Goal: Information Seeking & Learning: Learn about a topic

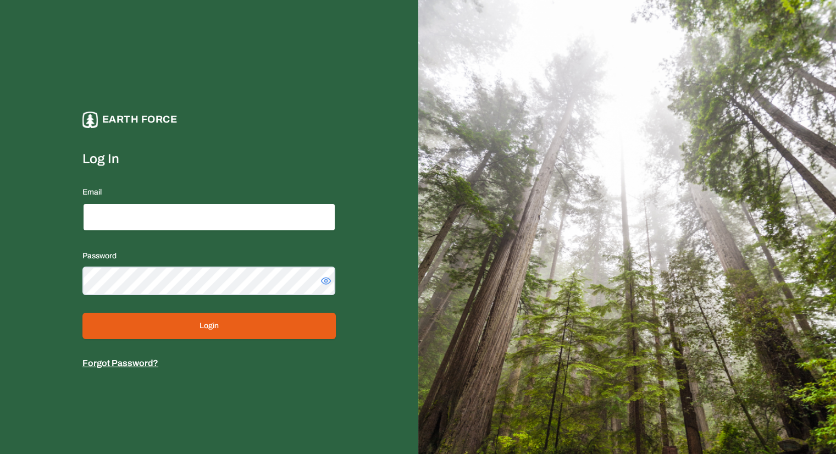
type input "**********"
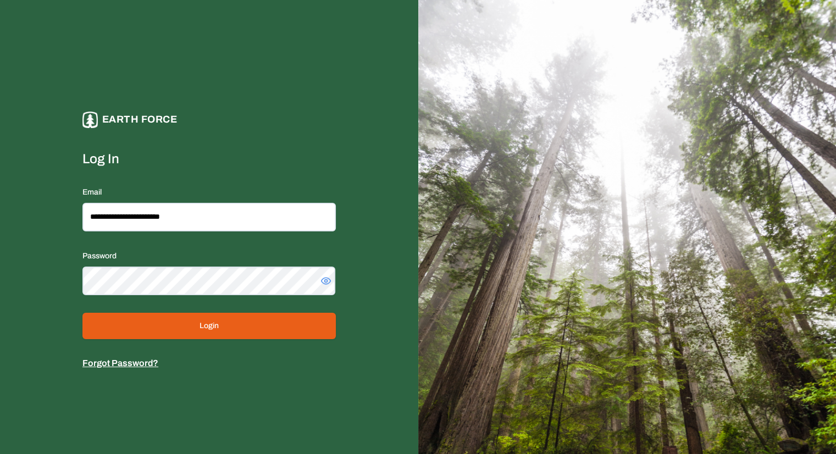
click at [207, 327] on button "Login" at bounding box center [208, 326] width 253 height 26
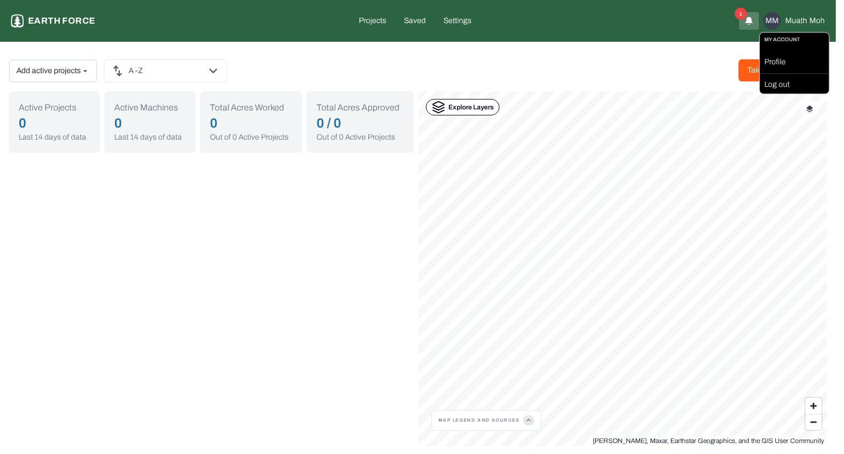
click at [796, 20] on html "Earth force Projects Saved Settings 1 MM Muath Moh Add active projects A -Z Tak…" at bounding box center [422, 227] width 844 height 455
click at [787, 65] on div "Profile" at bounding box center [794, 63] width 69 height 18
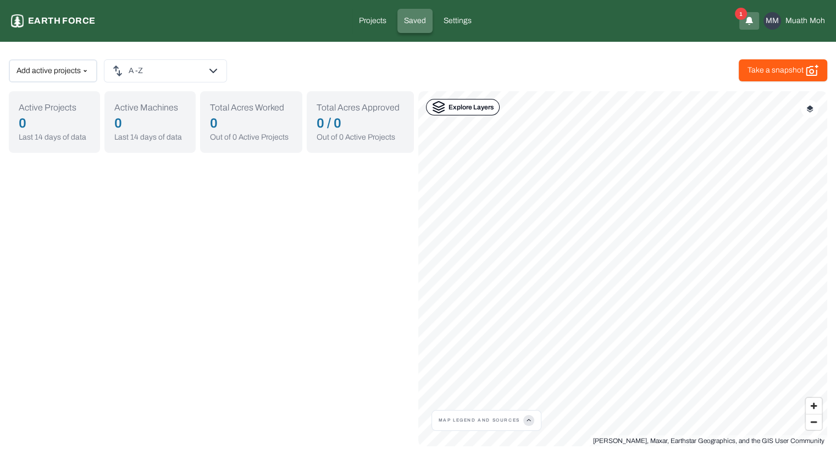
click at [412, 22] on p "Saved" at bounding box center [415, 20] width 22 height 11
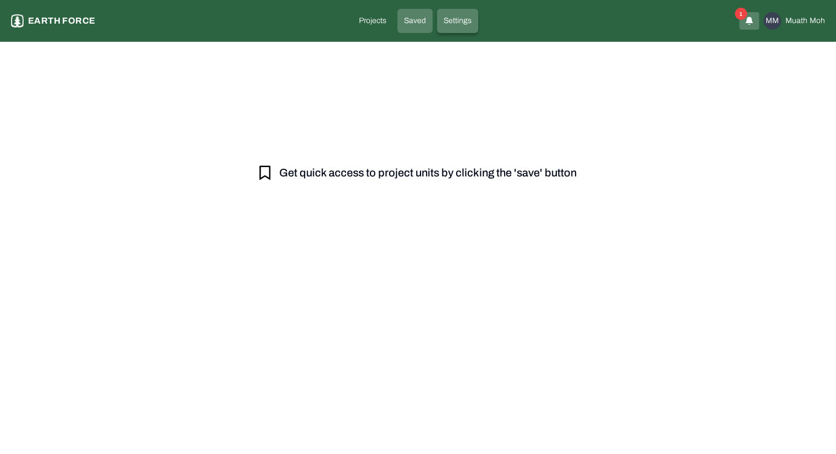
click at [448, 26] on p "Settings" at bounding box center [457, 20] width 28 height 11
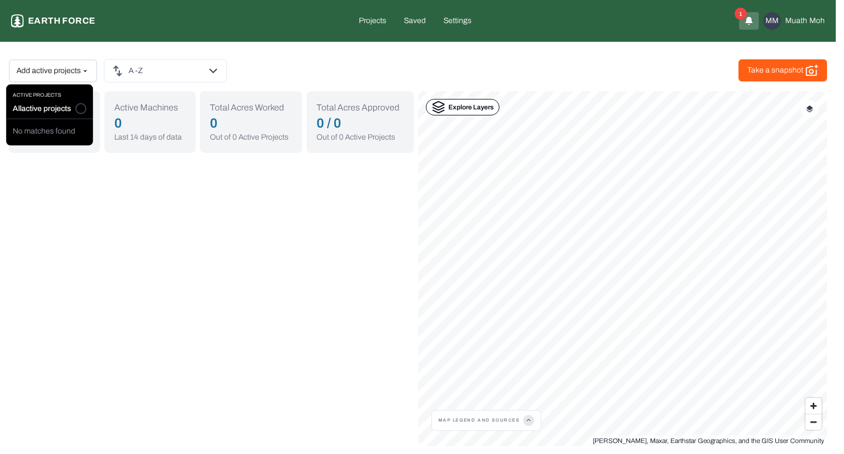
click at [70, 71] on html "Earth force Projects Saved Settings 1 MM Muath Moh Add active projects A -Z Tak…" at bounding box center [422, 227] width 844 height 455
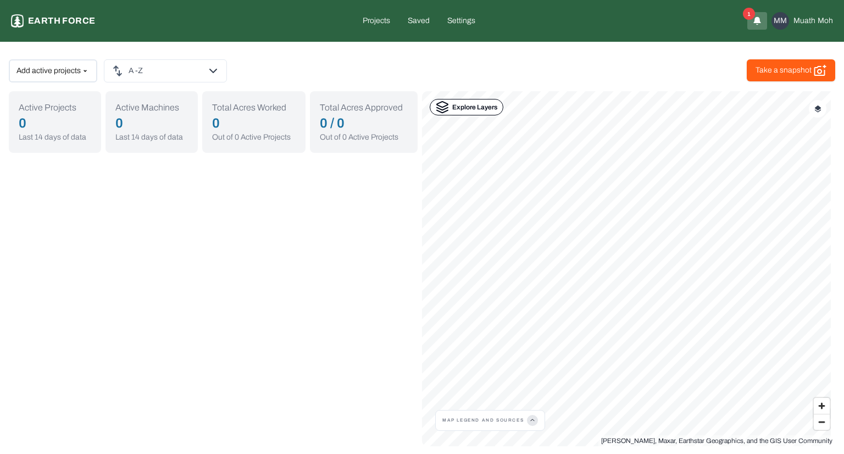
click at [122, 70] on html "Earth force Projects Saved Settings 1 MM Muath Moh Add active projects A -Z Tak…" at bounding box center [422, 227] width 844 height 455
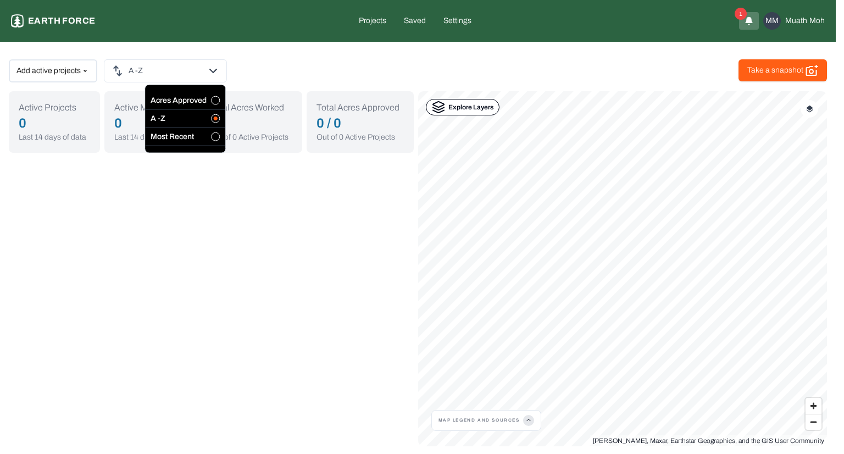
click at [122, 70] on html "Earth force Projects Saved Settings 1 MM Muath Moh Add active projects A -Z Tak…" at bounding box center [422, 227] width 844 height 455
click at [122, 70] on html "Earth force Projects Saved Settings 1 MM Muath Moh Add active projects A -Z Tak…" at bounding box center [418, 227] width 836 height 455
click at [216, 101] on button "button" at bounding box center [215, 100] width 9 height 9
click at [217, 141] on div "Most Recent" at bounding box center [185, 137] width 80 height 18
click at [213, 134] on button "button" at bounding box center [215, 136] width 9 height 9
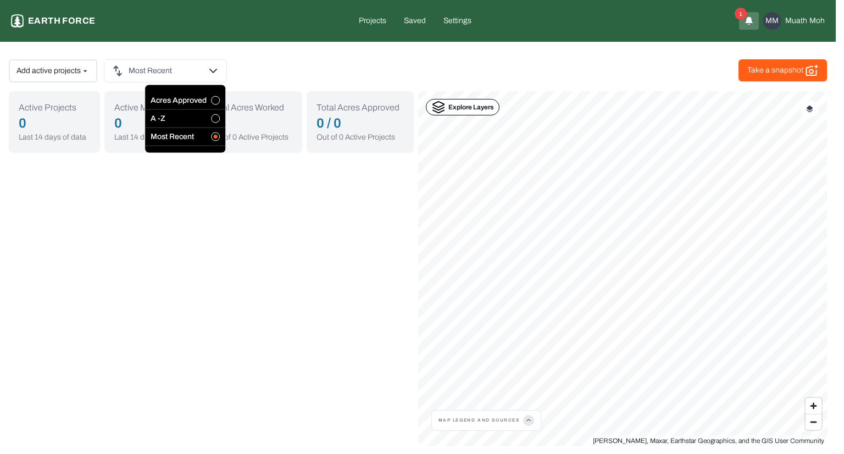
click at [214, 119] on button "button" at bounding box center [215, 118] width 9 height 9
click at [212, 101] on button "button" at bounding box center [215, 100] width 9 height 9
click at [229, 78] on html "Earth force Projects Saved Settings 1 MM Muath Moh Add active projects Acres Ap…" at bounding box center [422, 227] width 844 height 455
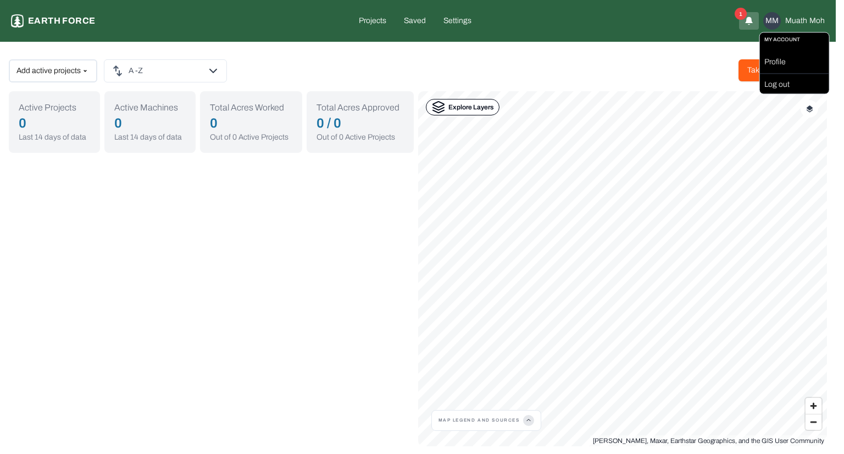
click at [795, 24] on html "Earth force Projects Saved Settings 1 MM Muath Moh Add active projects A -Z Tak…" at bounding box center [422, 227] width 844 height 455
click at [765, 84] on div "Log out" at bounding box center [794, 85] width 69 height 18
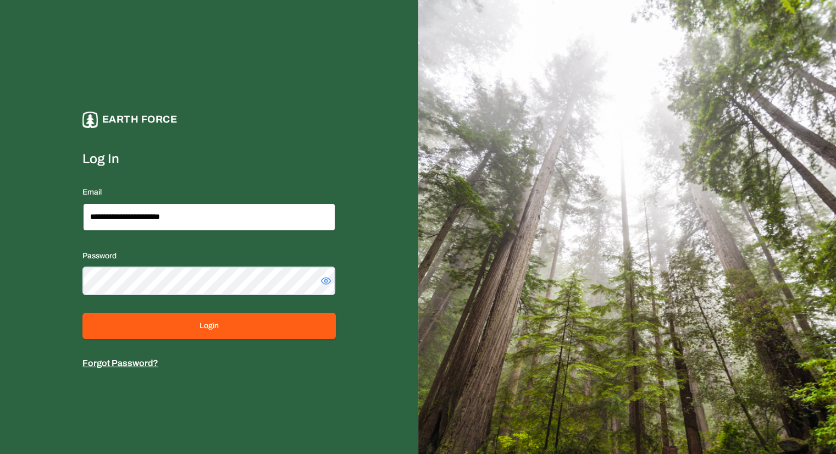
click at [209, 218] on input "**********" at bounding box center [208, 217] width 253 height 29
type input "**********"
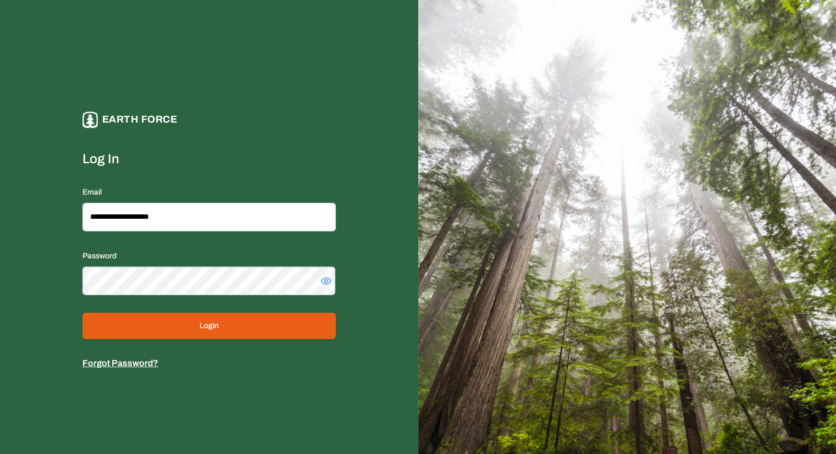
click at [188, 321] on button "Login" at bounding box center [208, 326] width 253 height 26
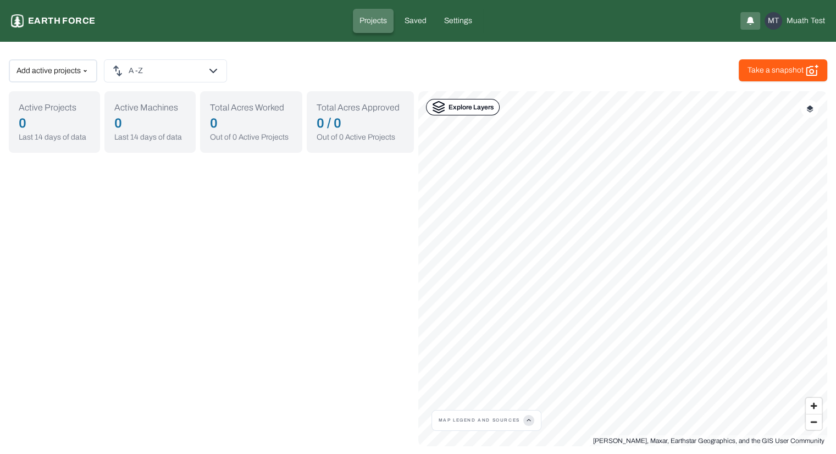
click at [371, 25] on p "Projects" at bounding box center [372, 20] width 27 height 11
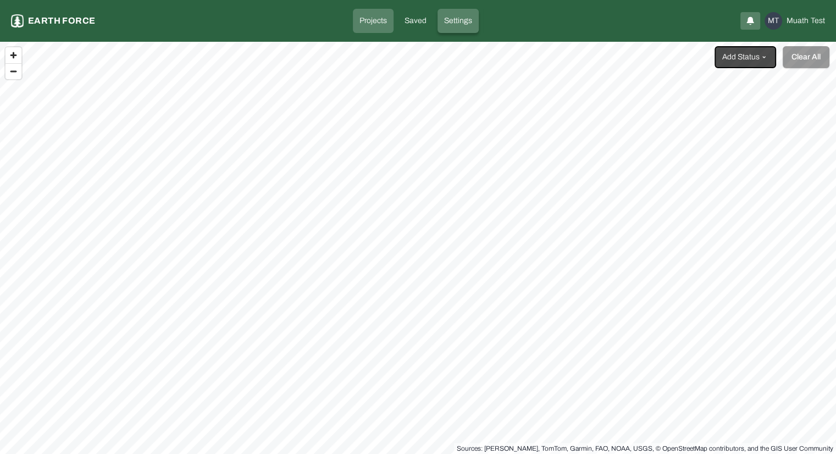
click at [452, 21] on p "Settings" at bounding box center [458, 20] width 28 height 11
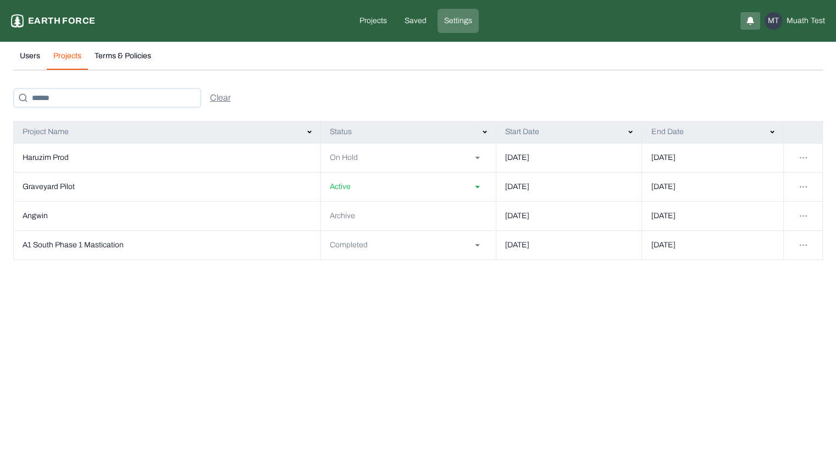
click at [73, 59] on button "Projects" at bounding box center [67, 60] width 41 height 19
click at [376, 19] on p "Projects" at bounding box center [372, 20] width 27 height 11
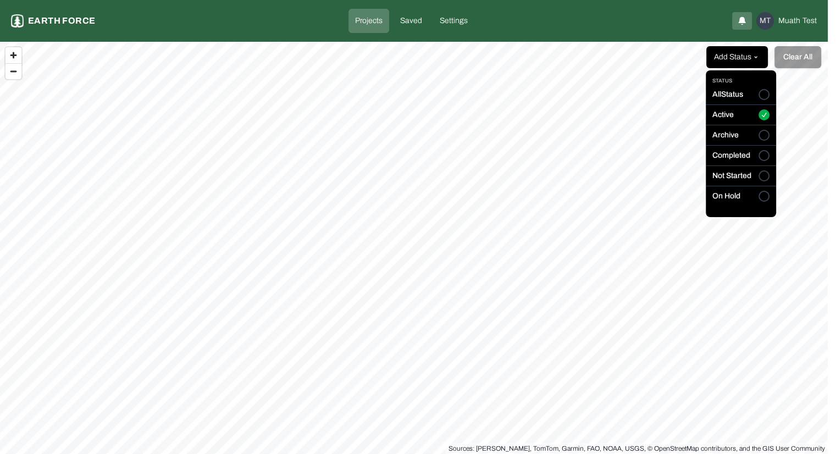
click at [746, 63] on html "Projects Earth force Projects Saved Settings MT Muath Test Add Status Clear All…" at bounding box center [418, 227] width 836 height 454
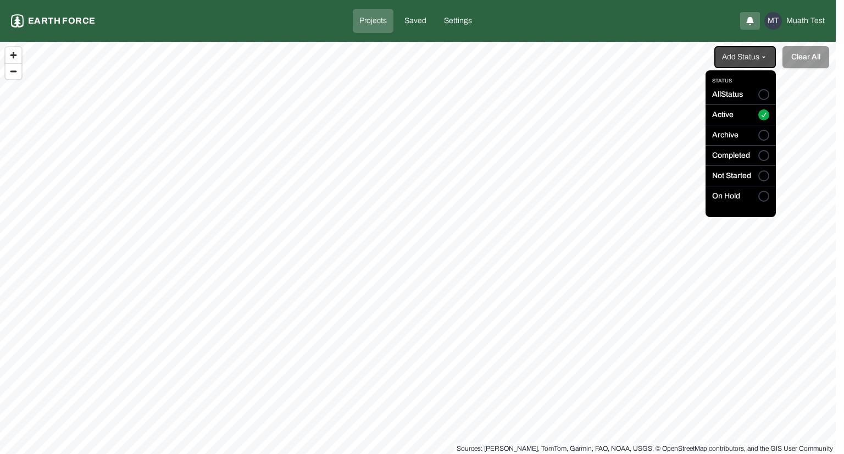
click at [764, 94] on button "All Status" at bounding box center [763, 94] width 11 height 11
click at [631, 120] on html "Projects Earth force Projects Saved Settings MT Muath Test All Status Clear All…" at bounding box center [422, 227] width 844 height 454
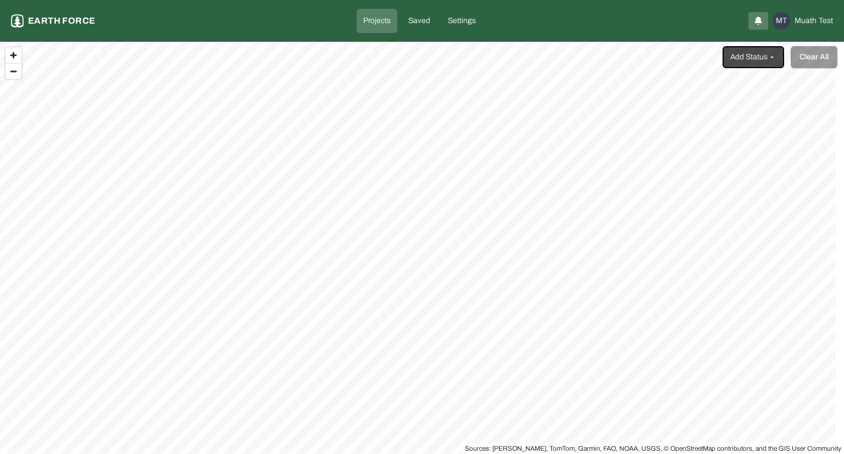
click at [805, 25] on html "Projects Earth force Projects Saved Settings MT Muath Test Add Status Clear All…" at bounding box center [422, 227] width 844 height 454
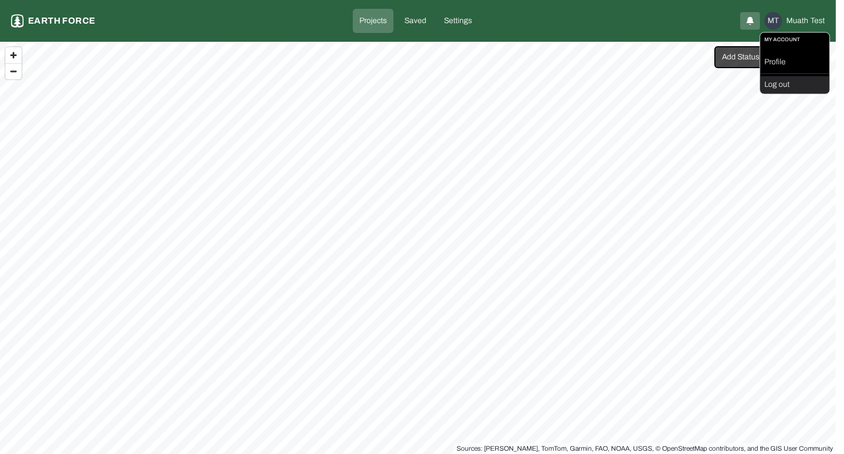
click at [792, 87] on div "Log out" at bounding box center [794, 85] width 69 height 18
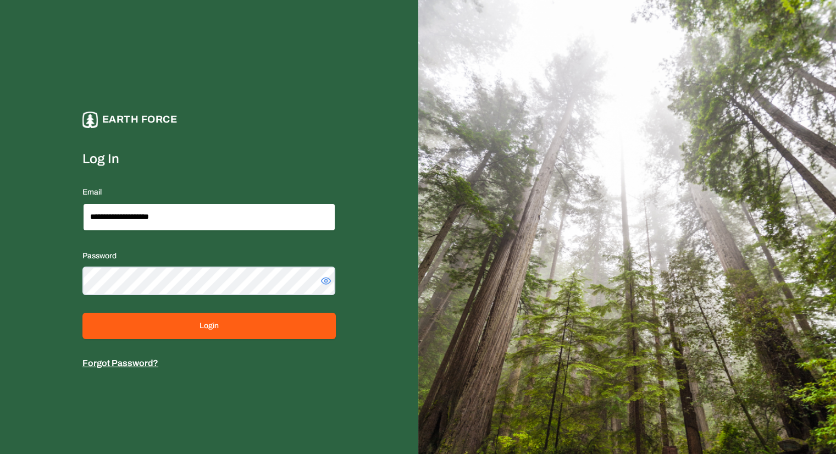
click at [197, 216] on input "**********" at bounding box center [208, 217] width 253 height 29
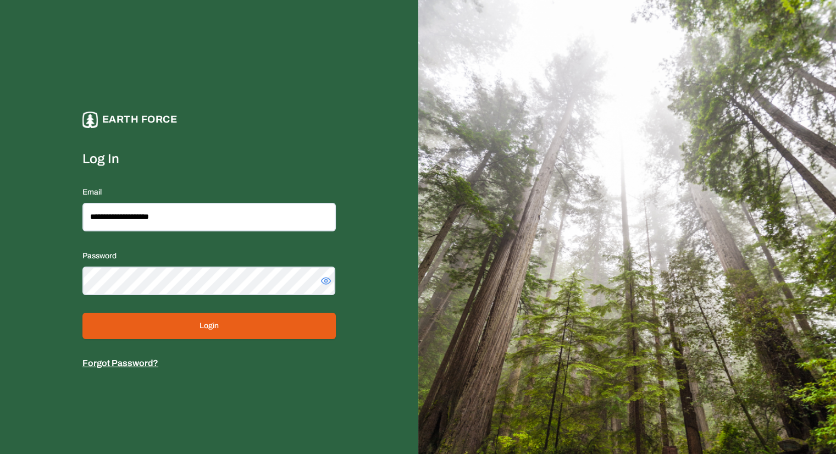
click at [212, 326] on button "Login" at bounding box center [208, 326] width 253 height 26
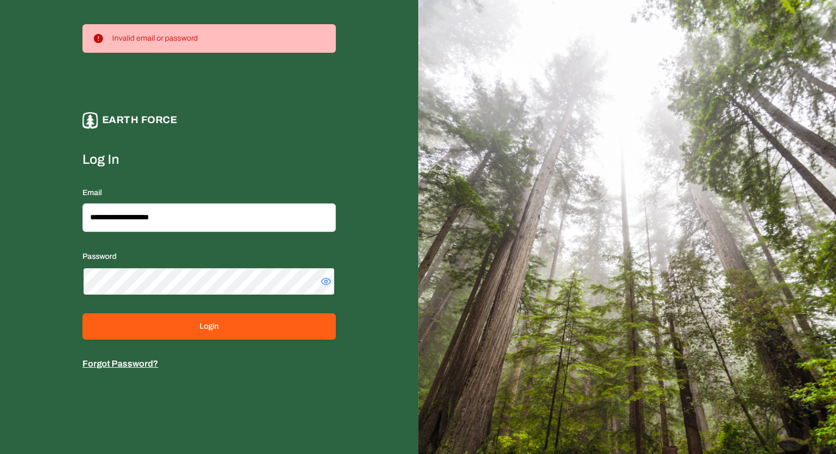
click at [82, 313] on button "Login" at bounding box center [208, 326] width 253 height 26
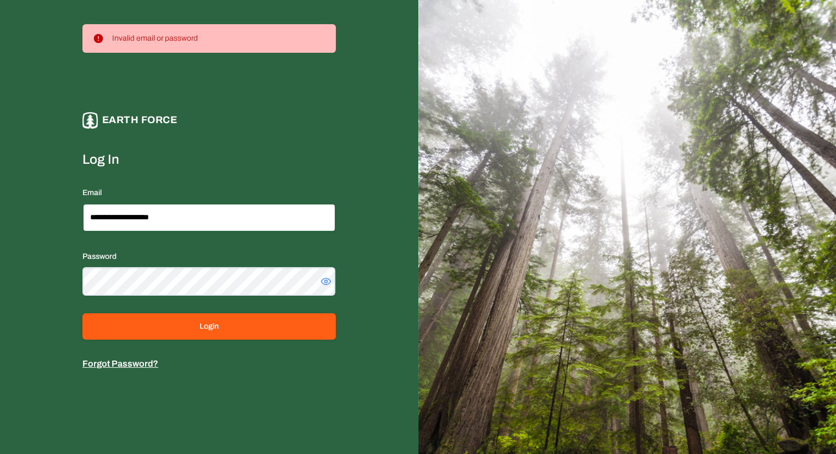
click at [203, 221] on input "**********" at bounding box center [208, 217] width 253 height 29
click at [138, 216] on input "**********" at bounding box center [208, 217] width 253 height 29
type input "**********"
click at [82, 313] on button "Login" at bounding box center [208, 326] width 253 height 26
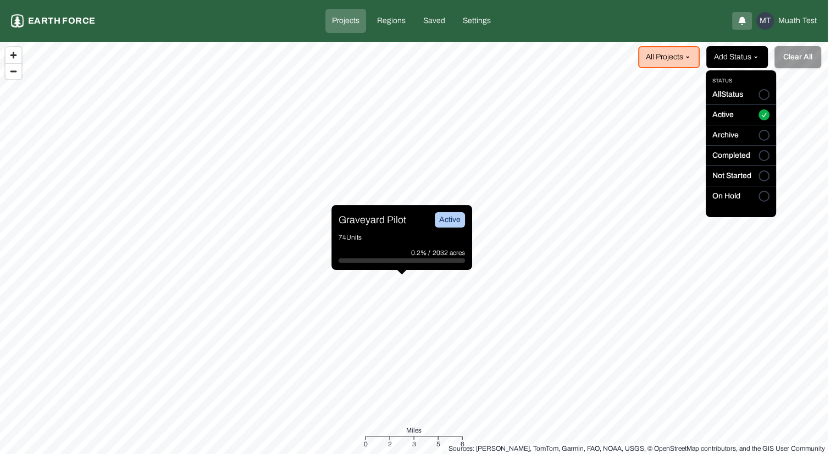
click at [751, 58] on html "Projects Earth force Projects Regions Saved Settings MT Muath Test All Projects…" at bounding box center [418, 227] width 836 height 454
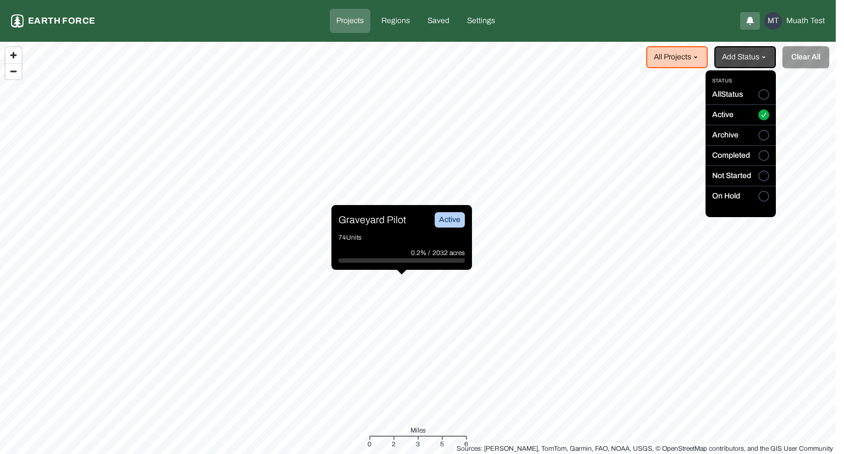
click at [763, 95] on button "All Status" at bounding box center [763, 94] width 11 height 11
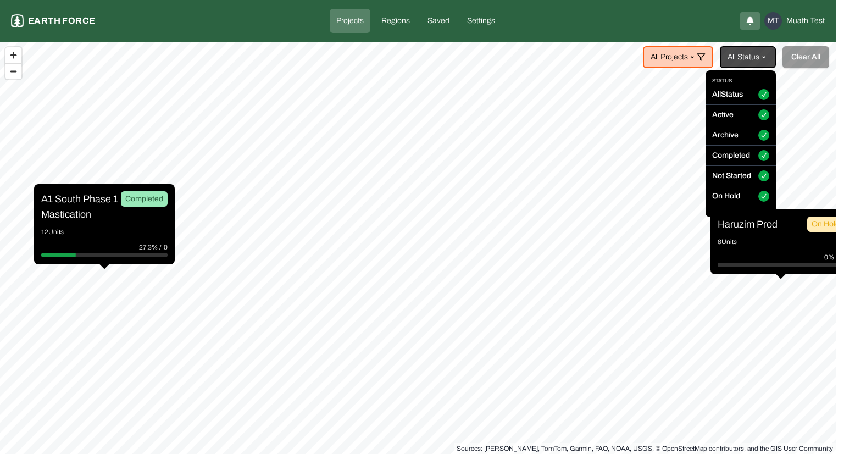
click at [671, 55] on html "Projects Earth force Projects Regions Saved Settings MT Muath Test All Projects…" at bounding box center [422, 227] width 844 height 454
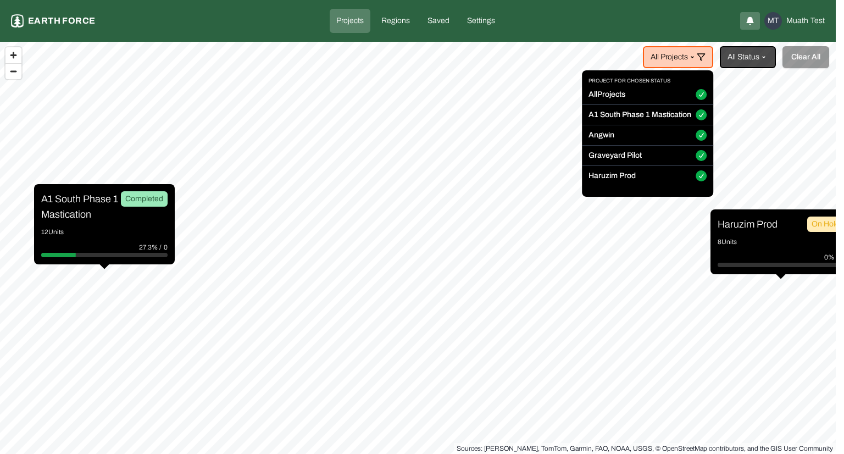
click at [671, 55] on html "Projects Earth force Projects Regions Saved Settings MT Muath Test All Projects…" at bounding box center [422, 227] width 844 height 454
click at [496, 138] on html "Projects Earth force Projects Regions Saved Settings MT Muath Test All Projects…" at bounding box center [422, 227] width 844 height 454
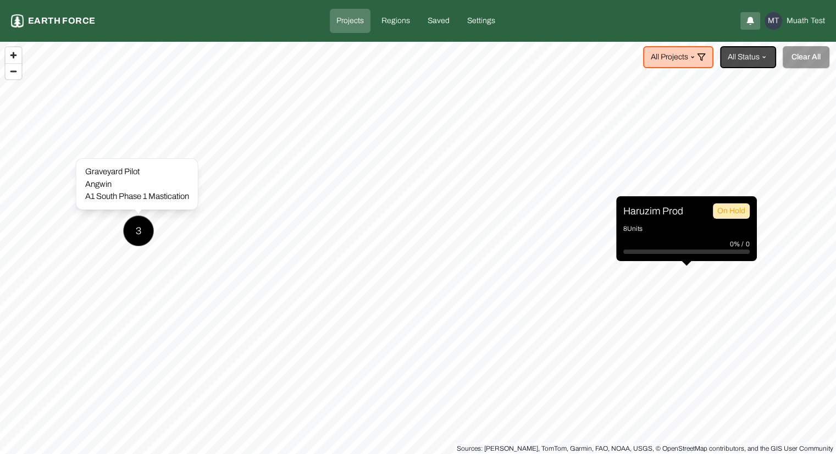
click at [143, 231] on div "3" at bounding box center [138, 230] width 31 height 31
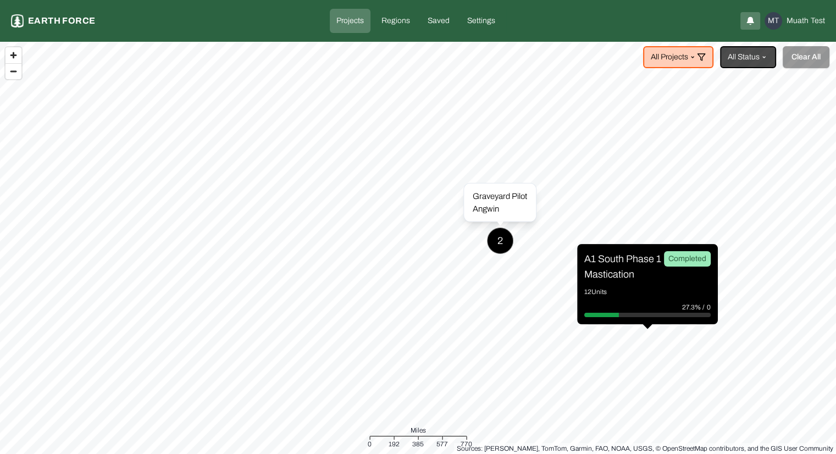
click at [505, 238] on div "2" at bounding box center [500, 240] width 26 height 26
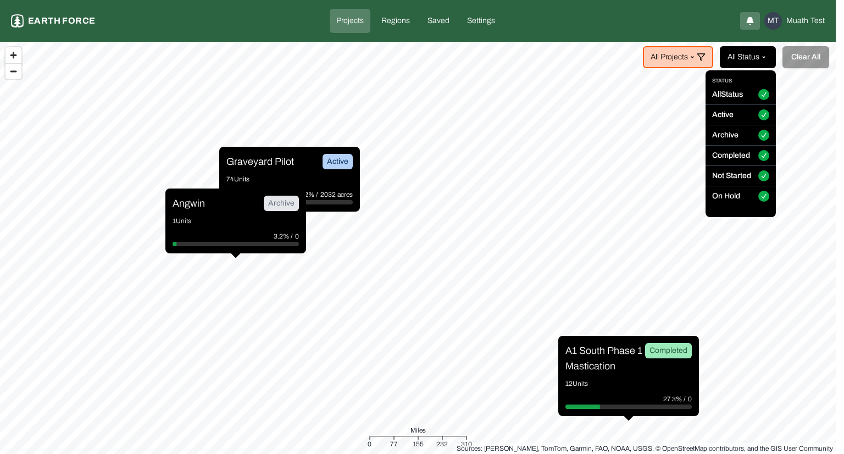
click at [761, 57] on html "Projects Earth force Projects Regions Saved Settings MT Muath Test All Projects…" at bounding box center [422, 227] width 844 height 454
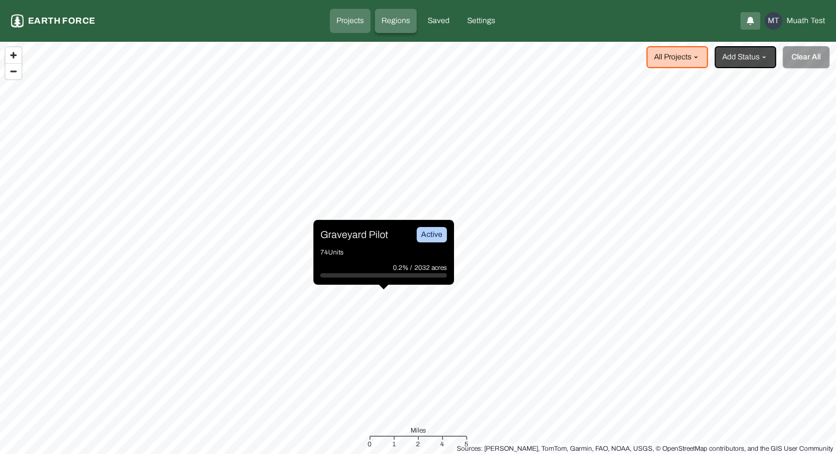
click at [393, 27] on link "Regions" at bounding box center [396, 21] width 42 height 24
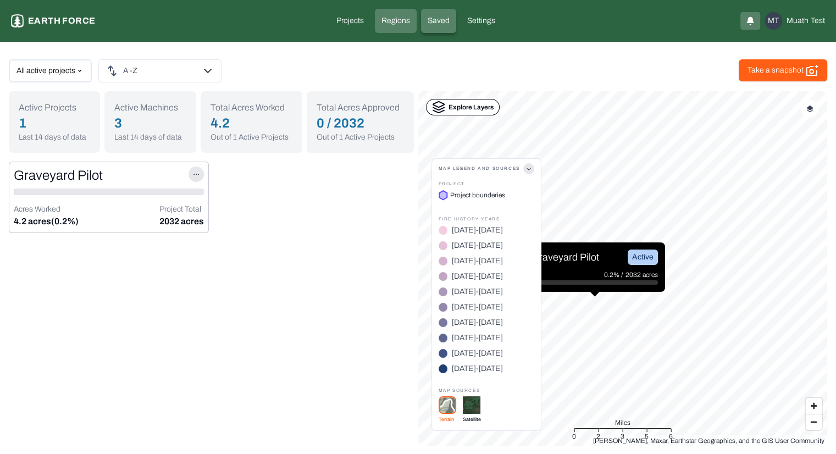
click at [431, 16] on p "Saved" at bounding box center [438, 20] width 22 height 11
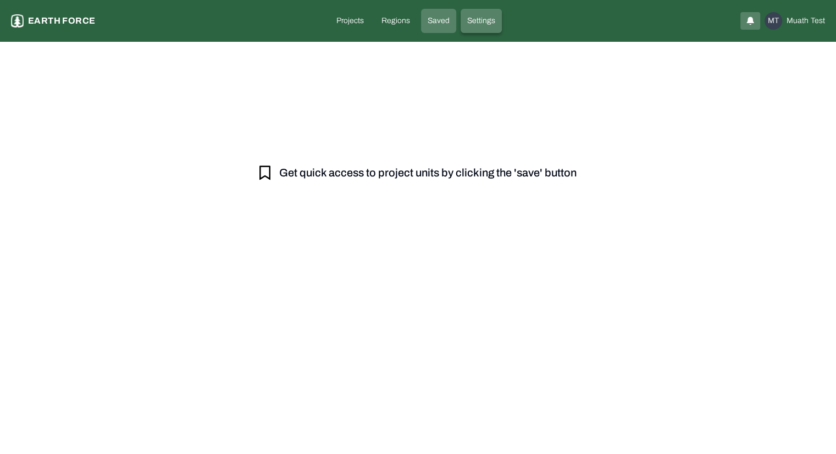
click at [481, 26] on p "Settings" at bounding box center [481, 20] width 28 height 11
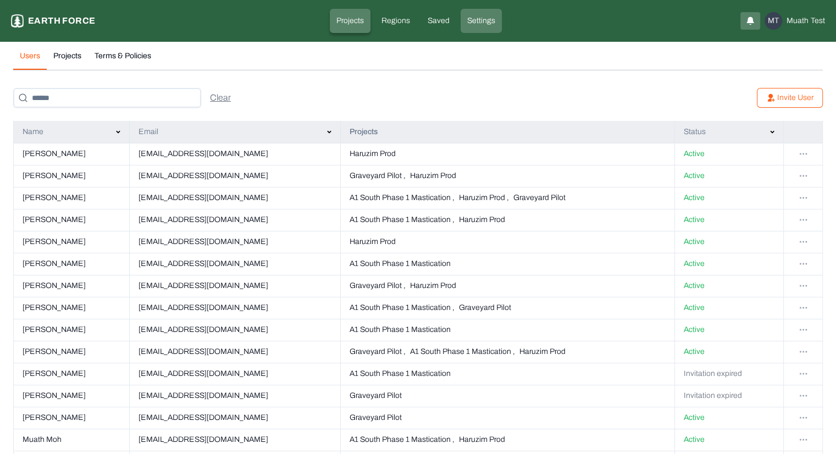
click at [349, 23] on p "Projects" at bounding box center [349, 20] width 27 height 11
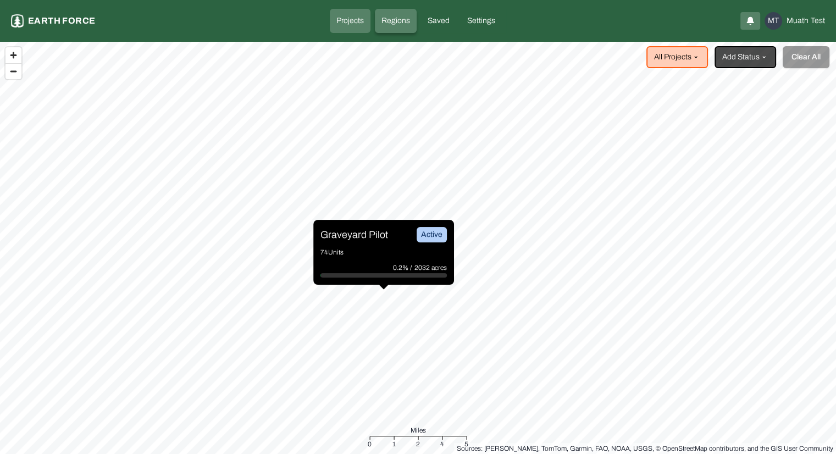
click at [391, 25] on p "Regions" at bounding box center [395, 20] width 29 height 11
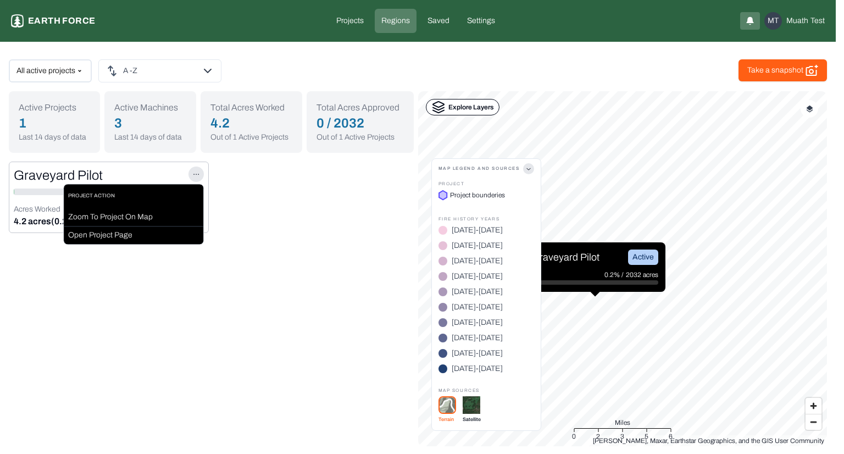
click at [194, 171] on html "Earth force Projects Regions Saved Settings MT Muath Test All active projects A…" at bounding box center [422, 227] width 844 height 455
click at [161, 235] on div "Open Project Page" at bounding box center [134, 236] width 140 height 18
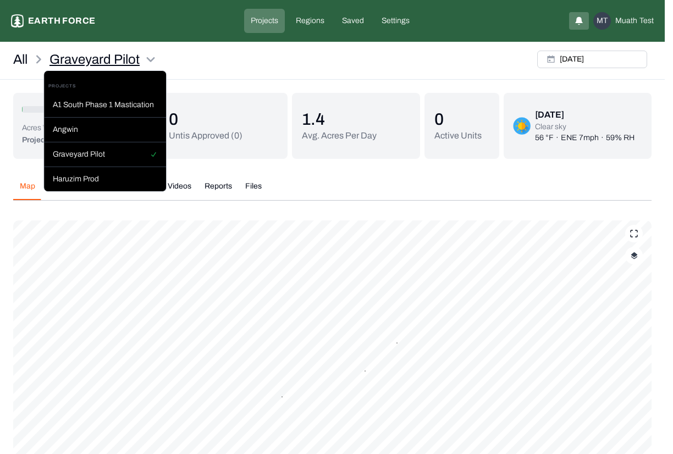
click at [110, 57] on html "Graveyard Pilot Earth force Projects Regions Saved Settings MT Muath Test All G…" at bounding box center [336, 280] width 673 height 561
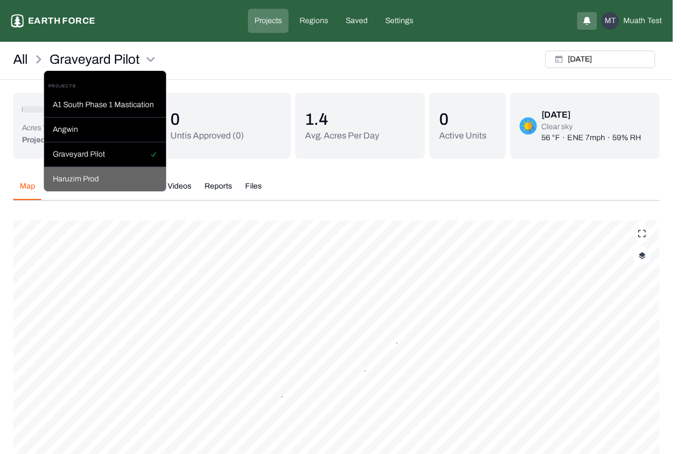
click at [100, 175] on div "Haruzim Prod" at bounding box center [105, 179] width 122 height 24
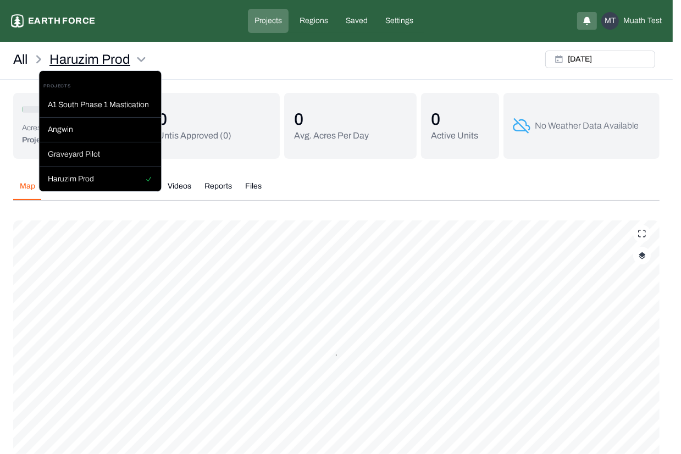
click at [112, 65] on html "Haruzim Prod Earth force Projects Regions Saved Settings MT Muath Test All Haru…" at bounding box center [340, 280] width 681 height 561
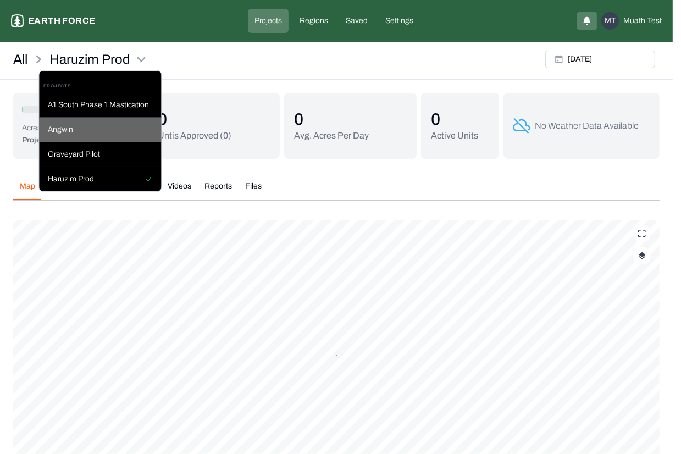
click at [69, 134] on div "Angwin" at bounding box center [100, 130] width 122 height 25
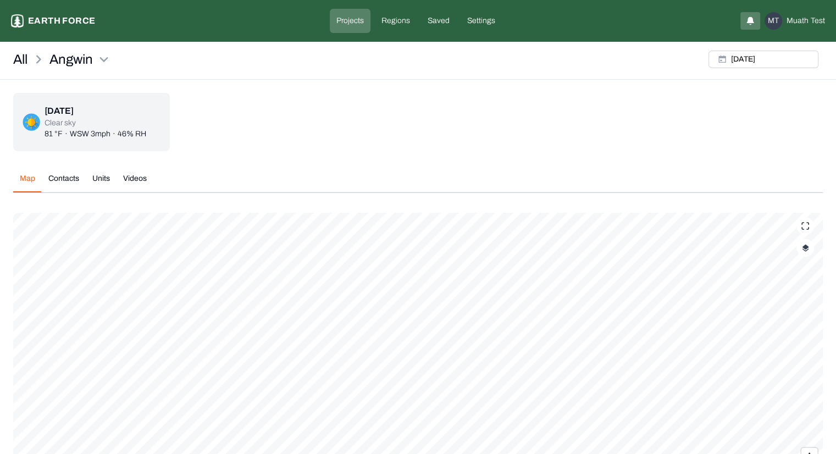
click at [349, 18] on p "Projects" at bounding box center [349, 20] width 27 height 11
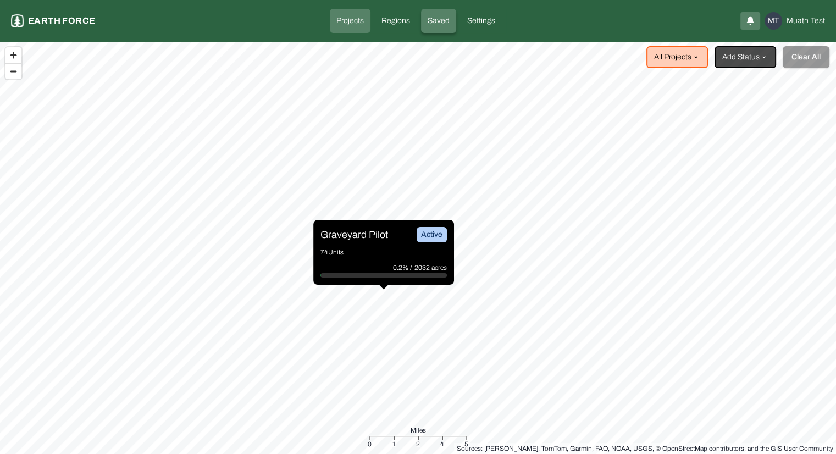
click at [442, 22] on p "Saved" at bounding box center [438, 20] width 22 height 11
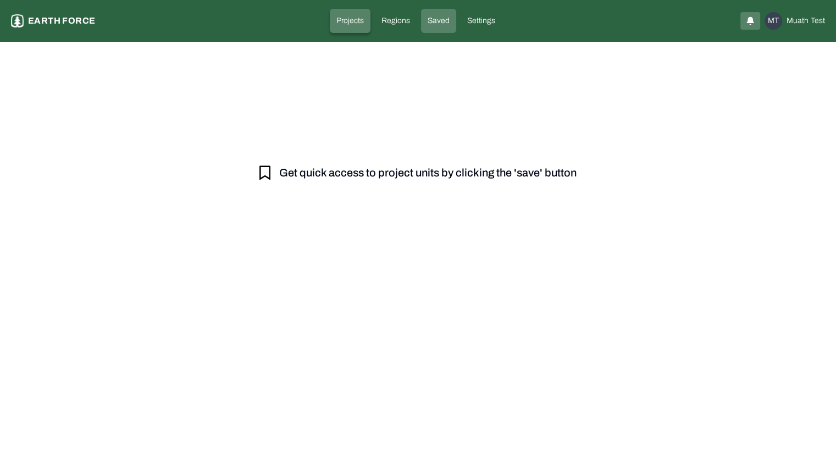
click at [353, 21] on p "Projects" at bounding box center [349, 20] width 27 height 11
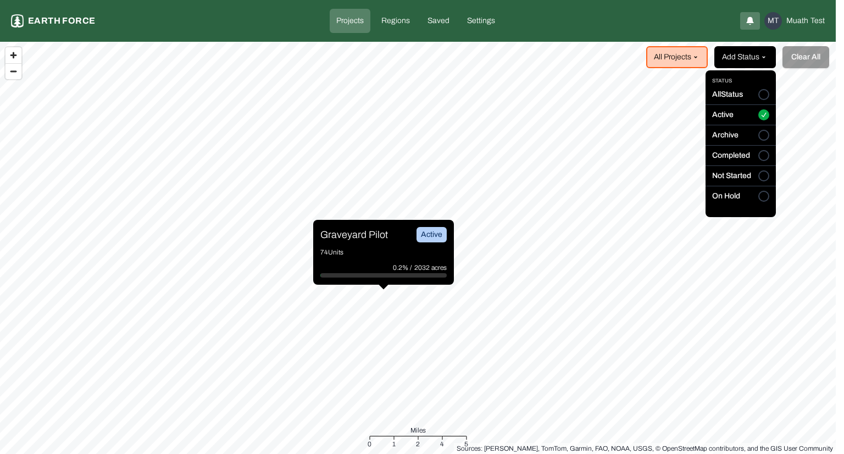
click at [743, 55] on html "Projects Earth force Projects Regions Saved Settings MT Muath Test All Projects…" at bounding box center [422, 227] width 844 height 454
click at [765, 96] on button "All Status" at bounding box center [763, 94] width 11 height 11
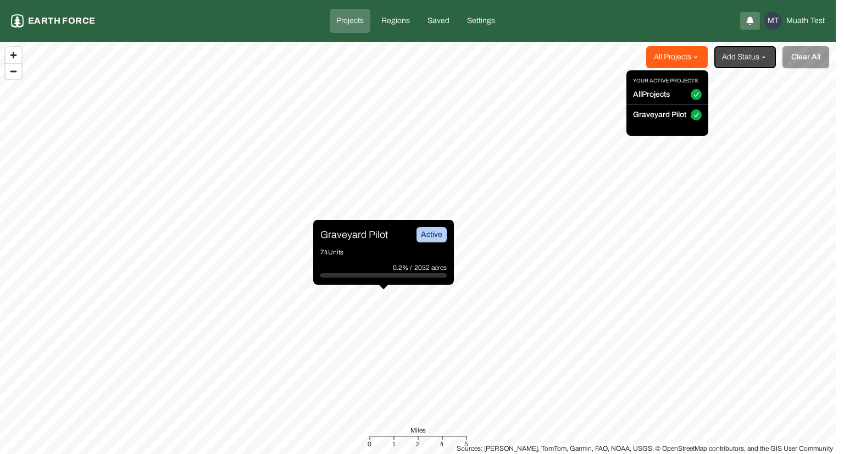
click at [690, 57] on html "Projects Earth force Projects Regions Saved Settings MT Muath Test All Projects…" at bounding box center [422, 227] width 844 height 454
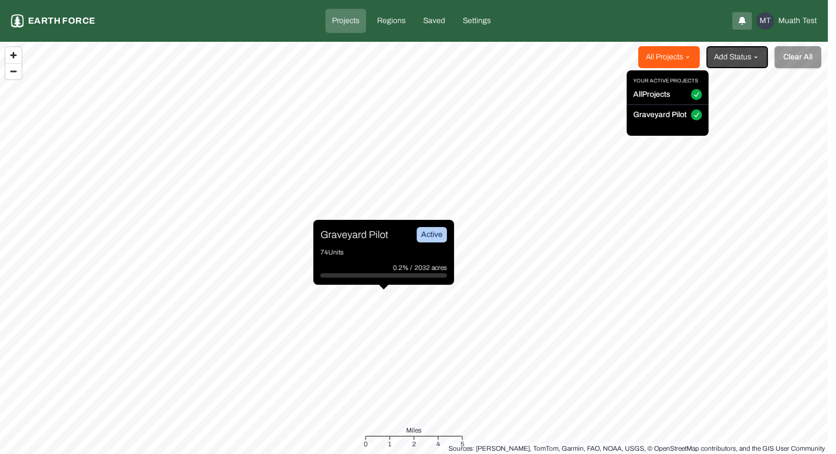
click at [690, 57] on html "Projects Earth force Projects Regions Saved Settings MT Muath Test All Projects…" at bounding box center [418, 227] width 836 height 454
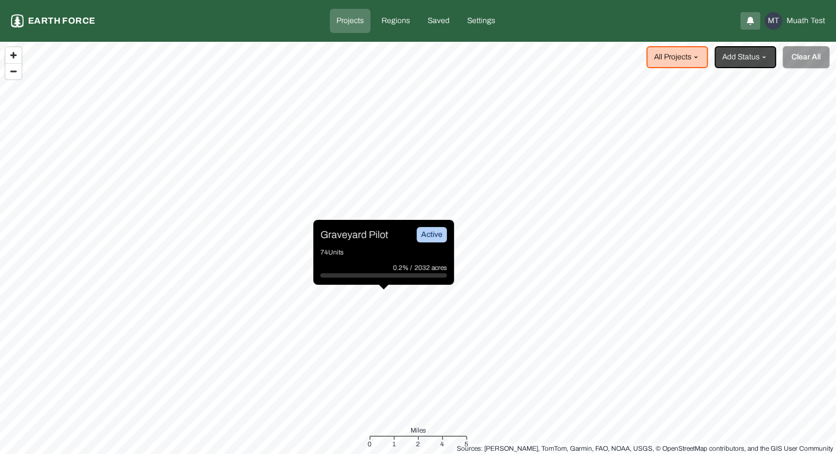
click at [386, 243] on div "Graveyard Pilot Active 74 Units 0.2% / 2032 acres" at bounding box center [383, 252] width 141 height 65
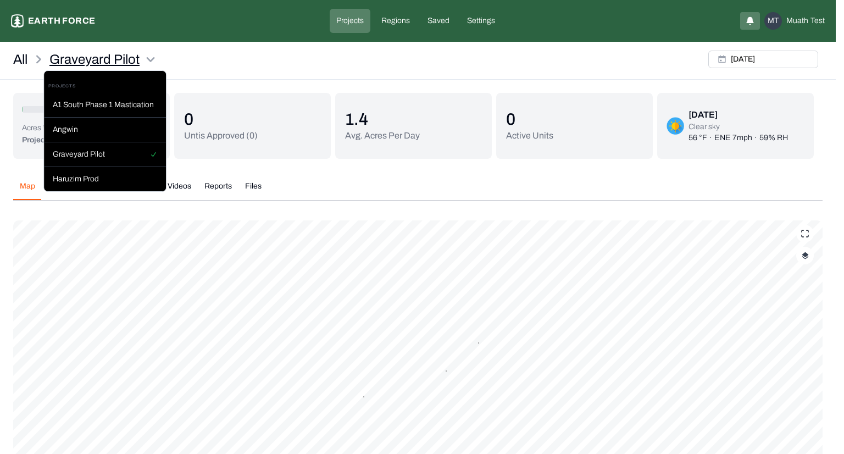
click at [113, 62] on html "Graveyard Pilot Earth force Projects Regions Saved Settings MT Muath Test All G…" at bounding box center [422, 280] width 844 height 561
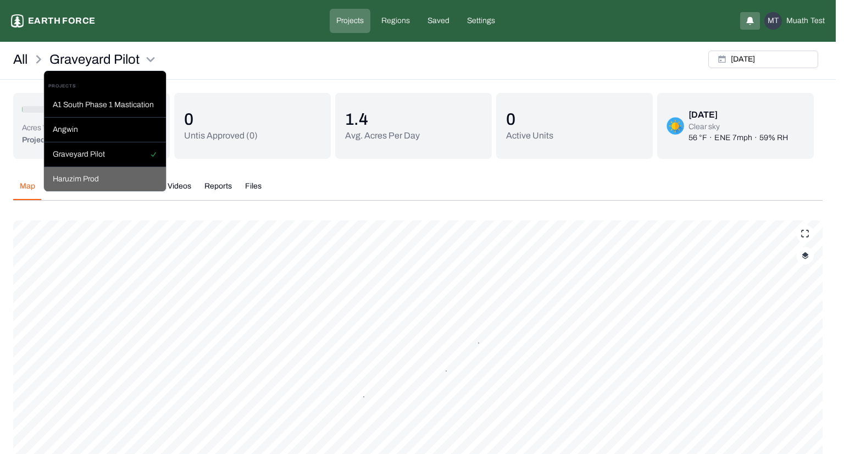
click at [97, 179] on div "Haruzim Prod" at bounding box center [105, 179] width 122 height 24
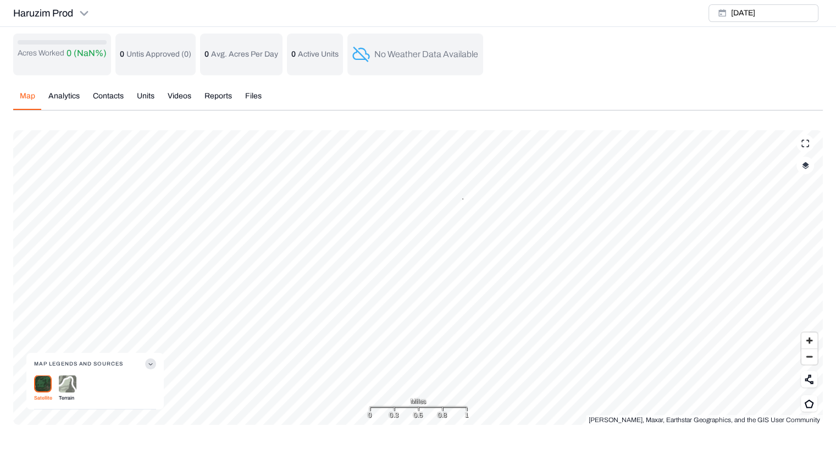
click at [804, 165] on img "button" at bounding box center [805, 166] width 7 height 8
click at [788, 255] on button "Prescription Status" at bounding box center [795, 256] width 20 height 11
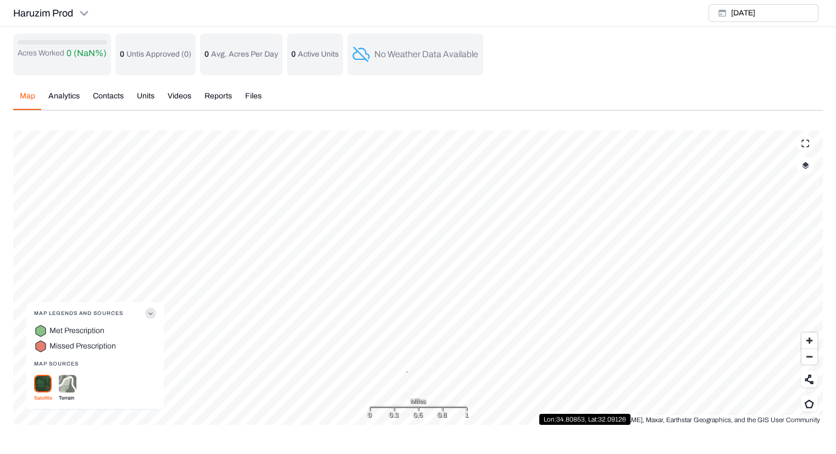
click at [457, 398] on div "7 Map Legends And Sources Met Prescription Missed Prescription Map Sources Sate…" at bounding box center [417, 277] width 809 height 294
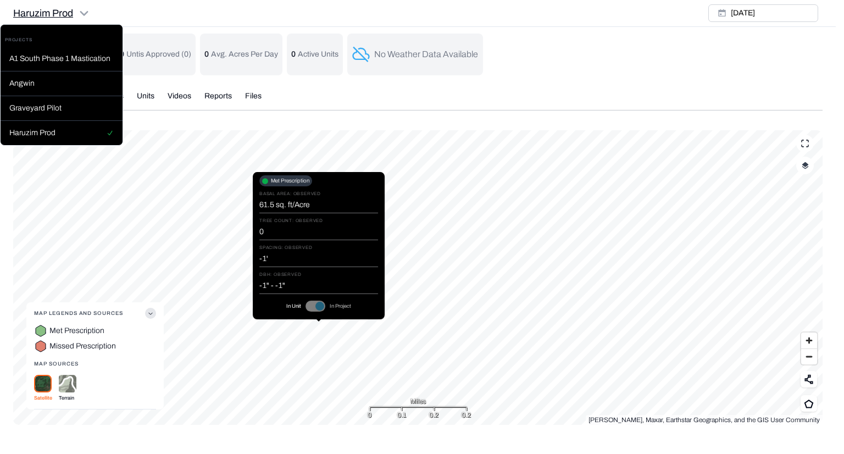
click at [66, 8] on html "Haruzim Prod Earth force Projects Regions Saved Settings MT Muath Test Haruzim …" at bounding box center [422, 219] width 844 height 438
click at [54, 110] on div "Graveyard Pilot" at bounding box center [62, 108] width 122 height 25
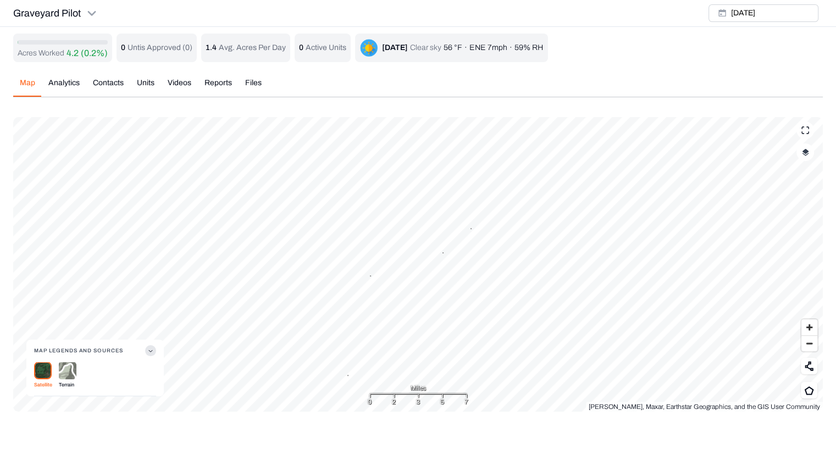
click at [808, 150] on img "button" at bounding box center [805, 152] width 7 height 8
click at [787, 241] on button "Prescription Status" at bounding box center [795, 243] width 20 height 11
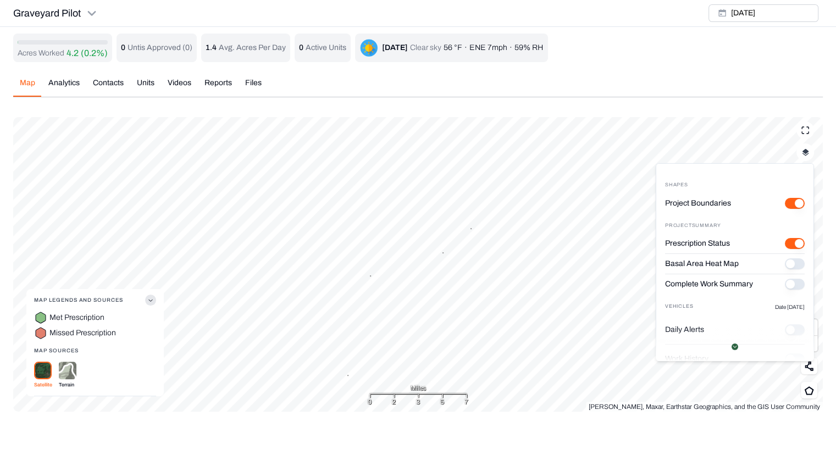
click at [68, 371] on img at bounding box center [68, 371] width 18 height 18
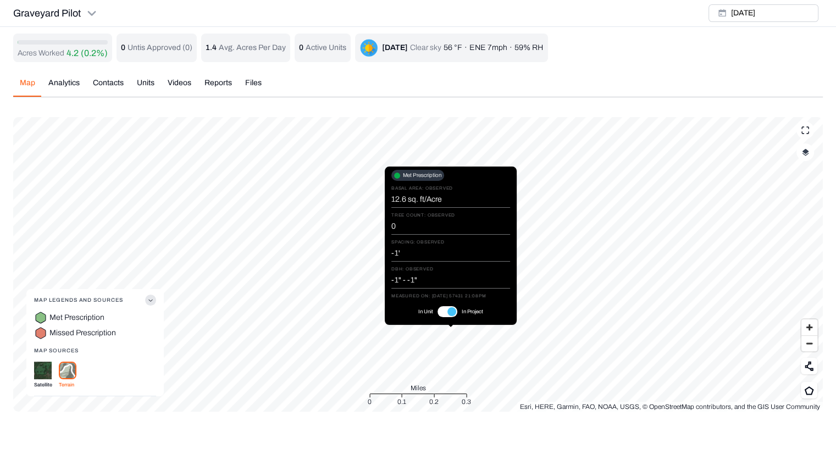
click at [442, 310] on button "In Unit" at bounding box center [447, 311] width 20 height 11
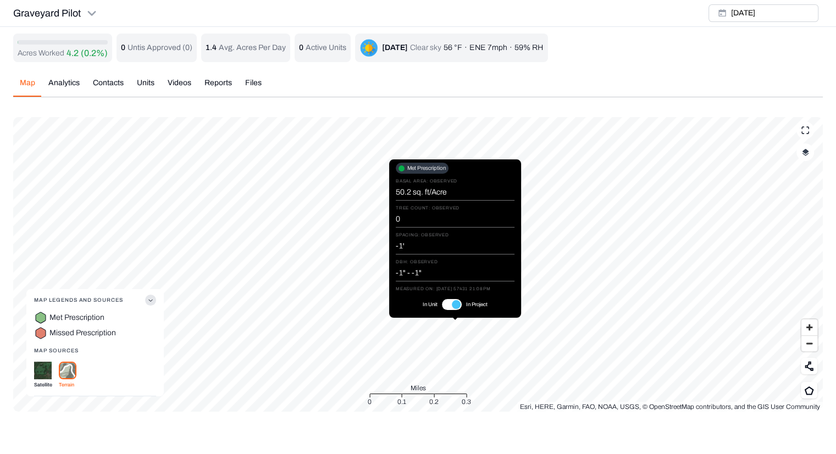
click at [448, 302] on button "In Unit" at bounding box center [452, 304] width 20 height 11
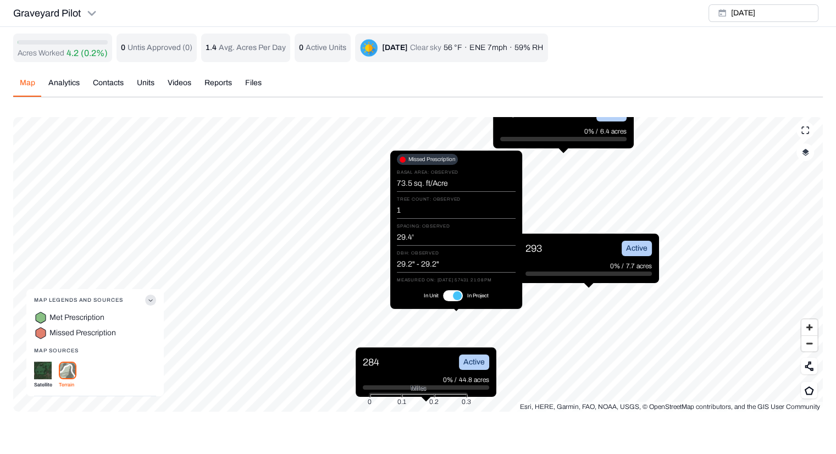
click at [448, 294] on button "In Unit" at bounding box center [453, 295] width 20 height 11
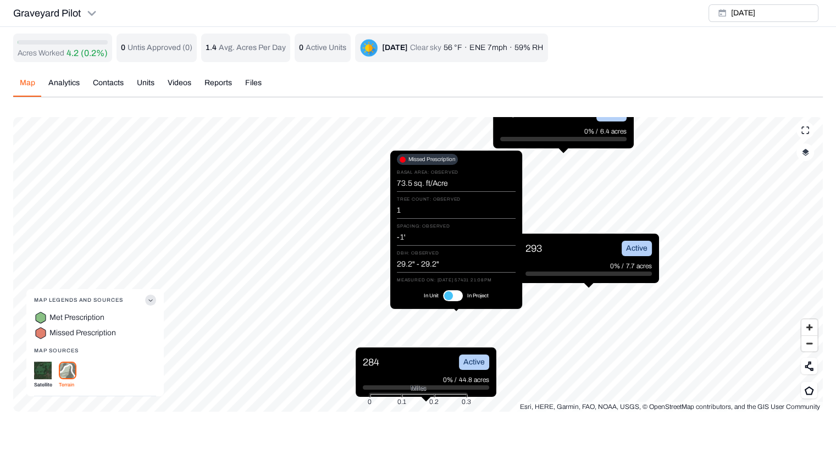
click at [448, 294] on button "In Unit" at bounding box center [453, 295] width 20 height 11
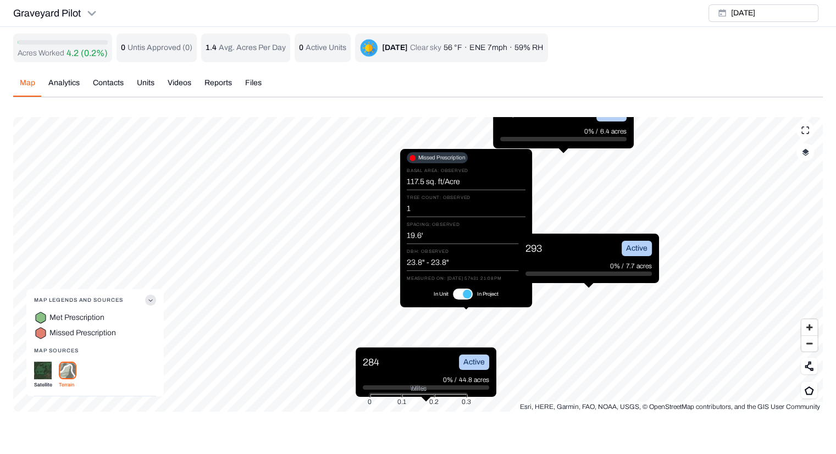
click at [460, 294] on button "In Unit" at bounding box center [463, 293] width 20 height 11
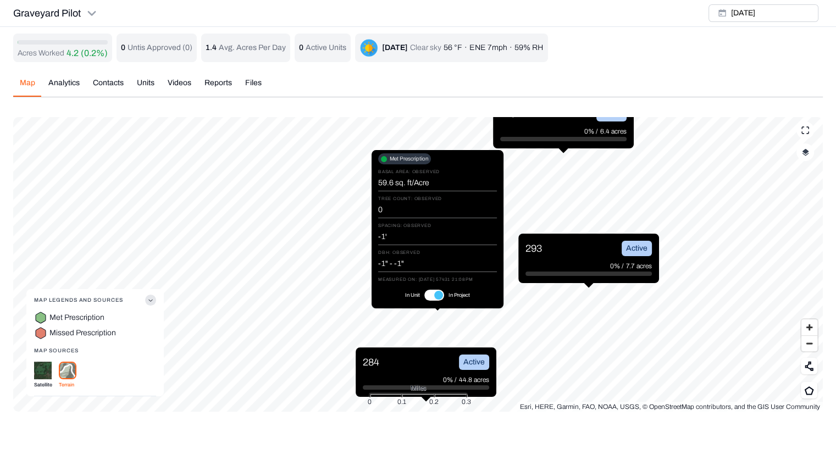
click at [427, 294] on button "In Unit" at bounding box center [434, 295] width 20 height 11
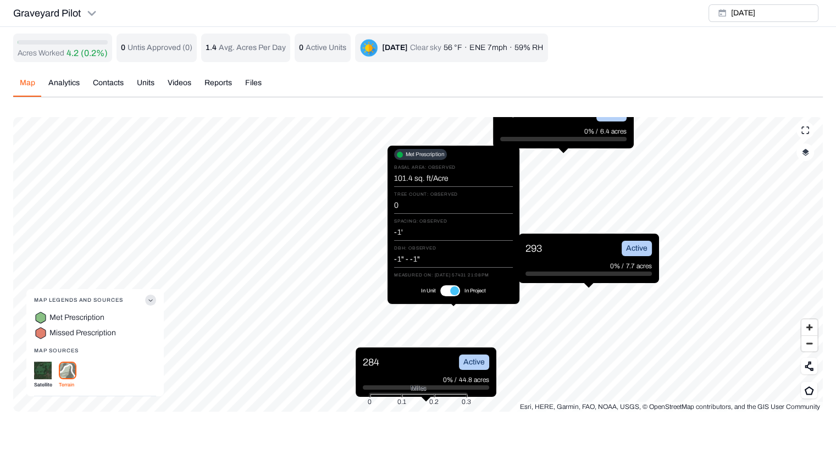
click at [447, 291] on button "In Unit" at bounding box center [450, 290] width 20 height 11
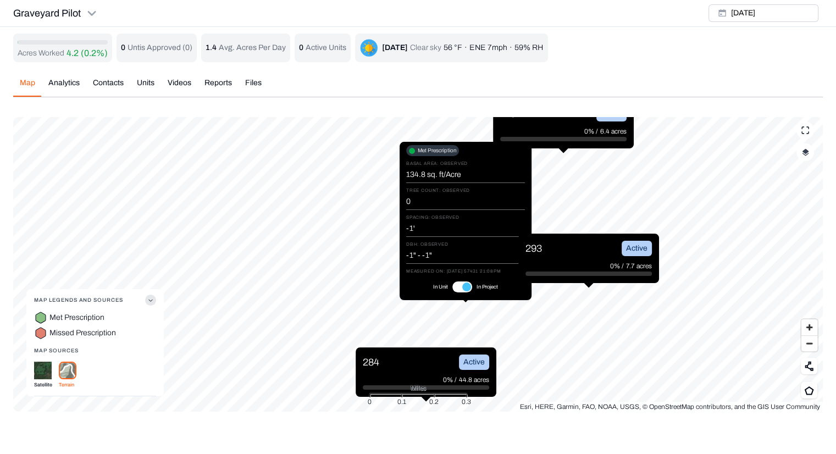
click at [457, 284] on button "In Unit" at bounding box center [462, 286] width 20 height 11
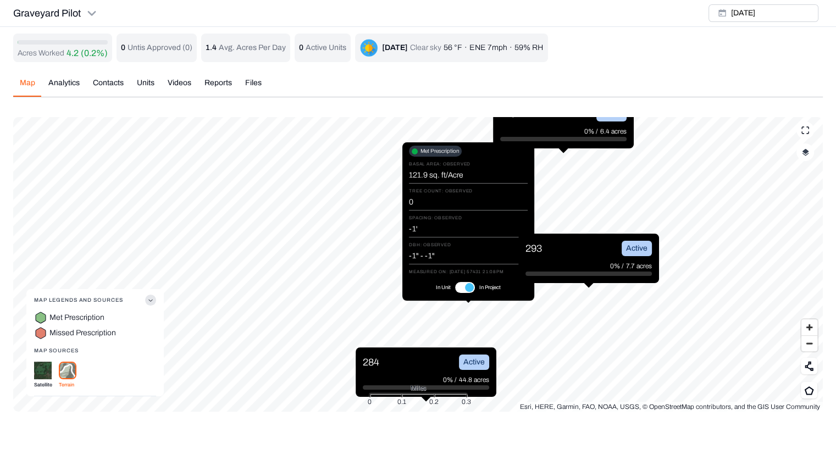
click at [460, 284] on button "In Unit" at bounding box center [465, 287] width 20 height 11
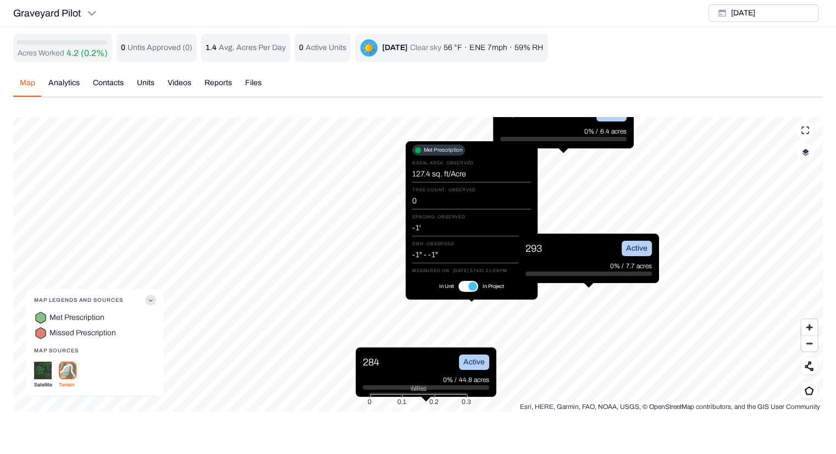
click at [464, 286] on button "In Unit" at bounding box center [468, 286] width 20 height 11
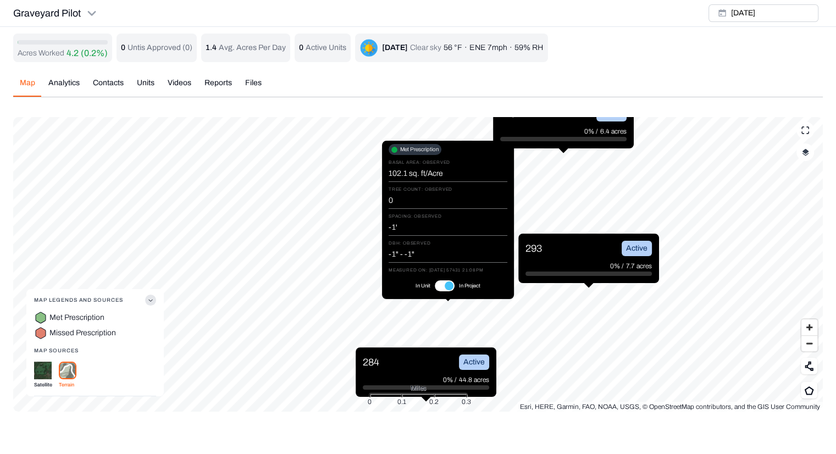
click at [442, 285] on button "In Unit" at bounding box center [445, 285] width 20 height 11
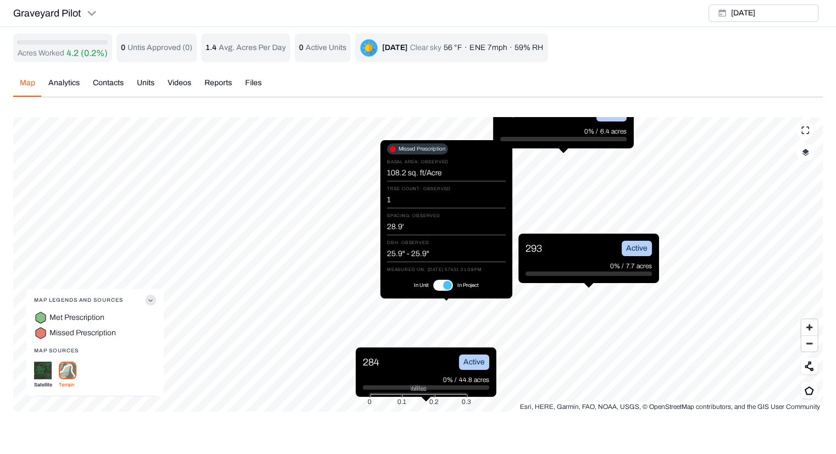
click at [440, 283] on button "In Unit" at bounding box center [443, 285] width 20 height 11
type button "on"
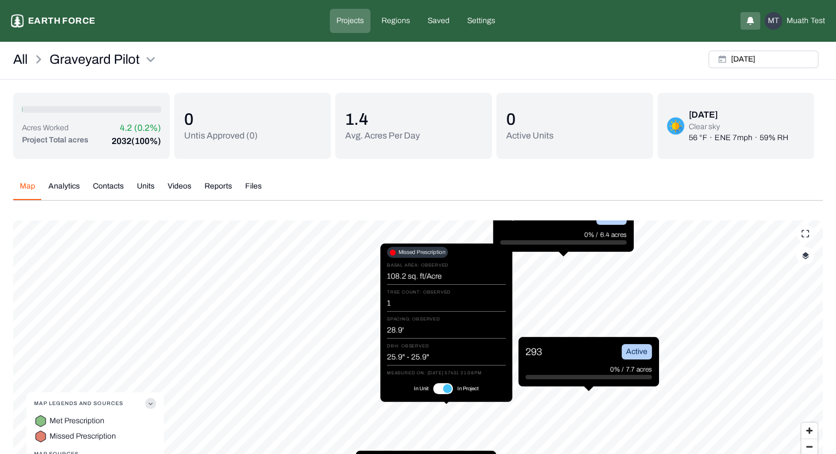
click at [70, 17] on p "Earth force" at bounding box center [61, 20] width 67 height 13
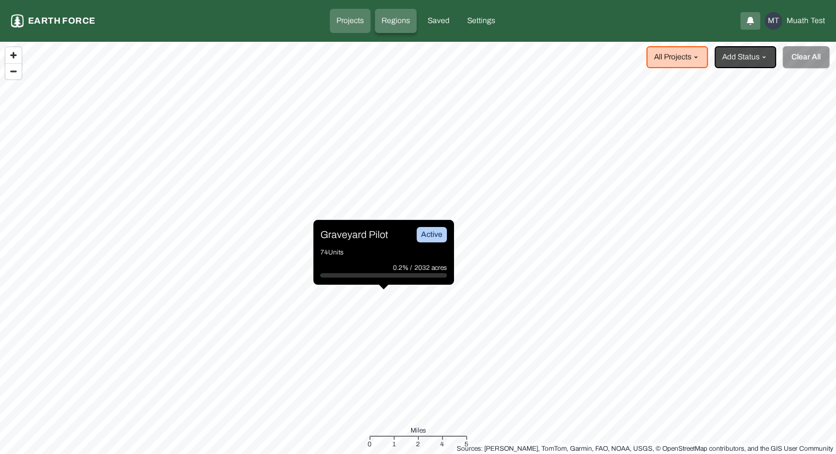
click at [400, 26] on link "Regions" at bounding box center [396, 21] width 42 height 24
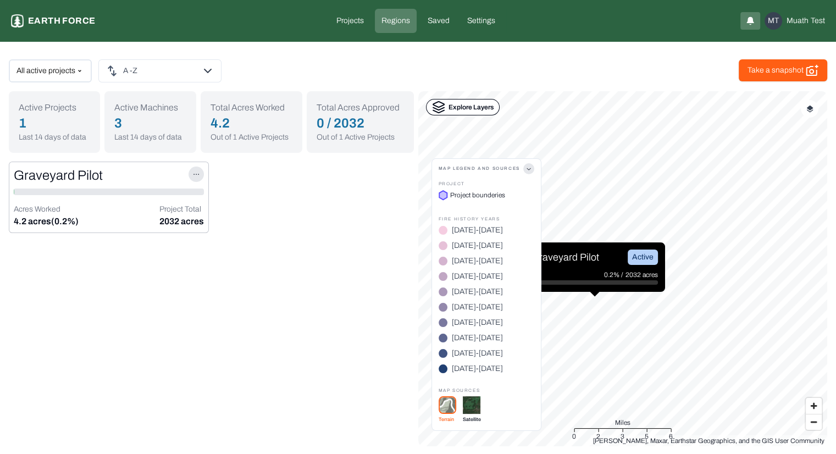
click at [599, 255] on div "Graveyard Pilot Active" at bounding box center [594, 256] width 126 height 15
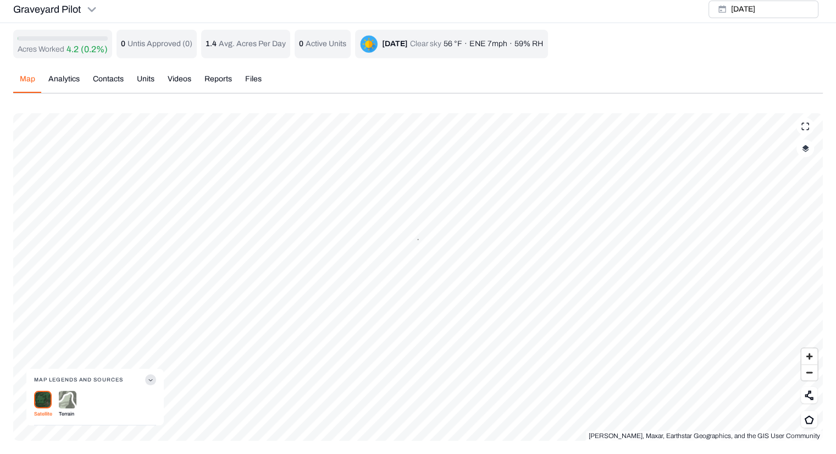
scroll to position [3, 0]
click at [184, 80] on div "Acres Worked 4.2 (0.2%) 0 Untis Approved ( 0 ) 1.4 Avg. Acres Per Day 0 Active …" at bounding box center [417, 235] width 809 height 411
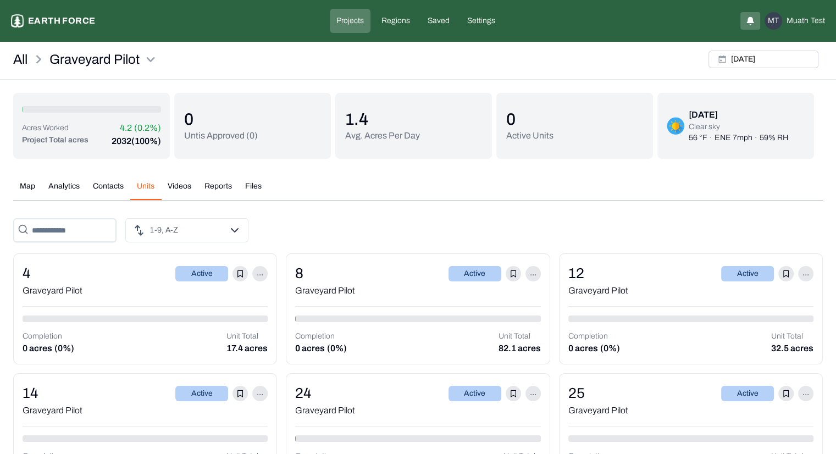
click at [145, 183] on button "Units" at bounding box center [145, 190] width 31 height 19
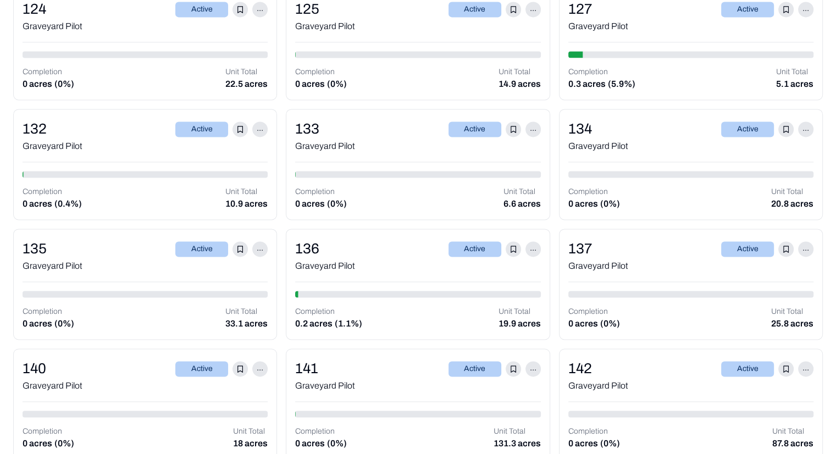
scroll to position [1582, 0]
click at [658, 24] on div "Graveyard Pilot" at bounding box center [690, 25] width 245 height 13
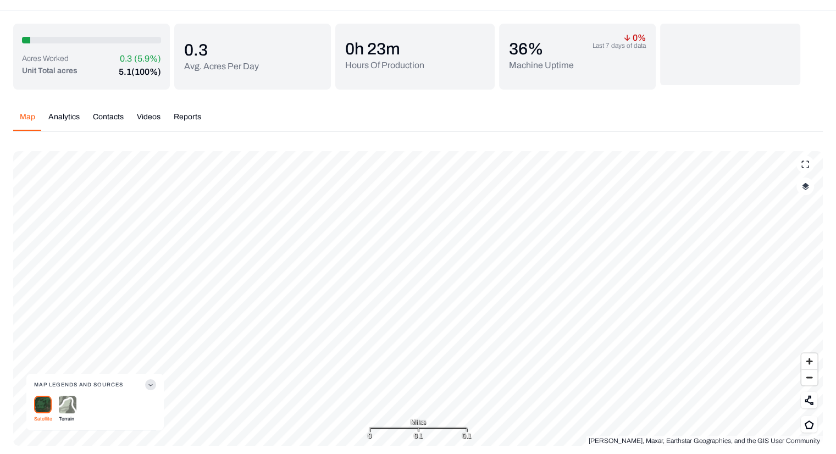
scroll to position [74, 0]
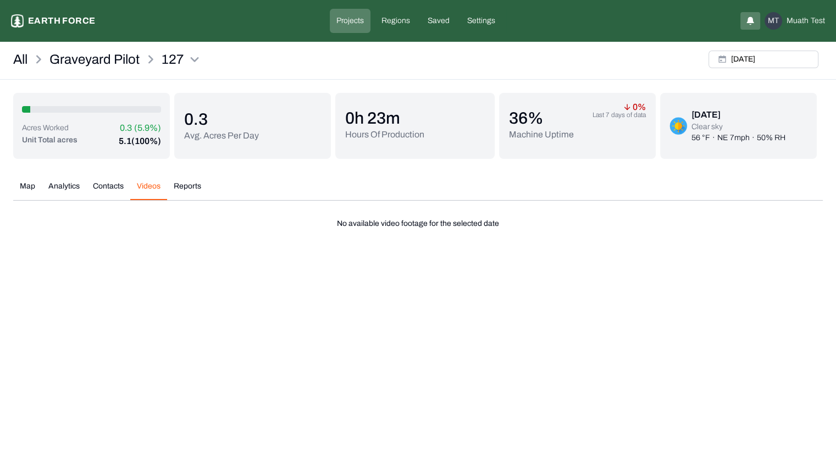
click at [147, 112] on div "Acres Worked 0.3 (5.9%) Unit Total acres 5.1 (100%) 0.3 Avg. Acres Per Day 0h 2…" at bounding box center [417, 161] width 809 height 136
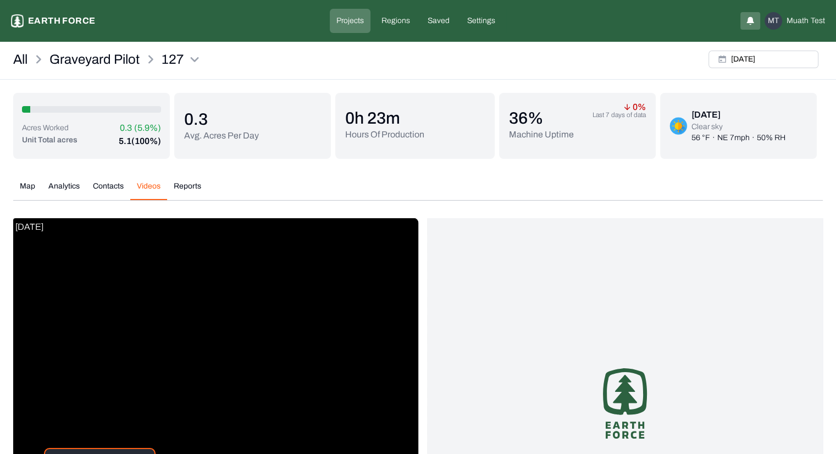
scroll to position [147, 0]
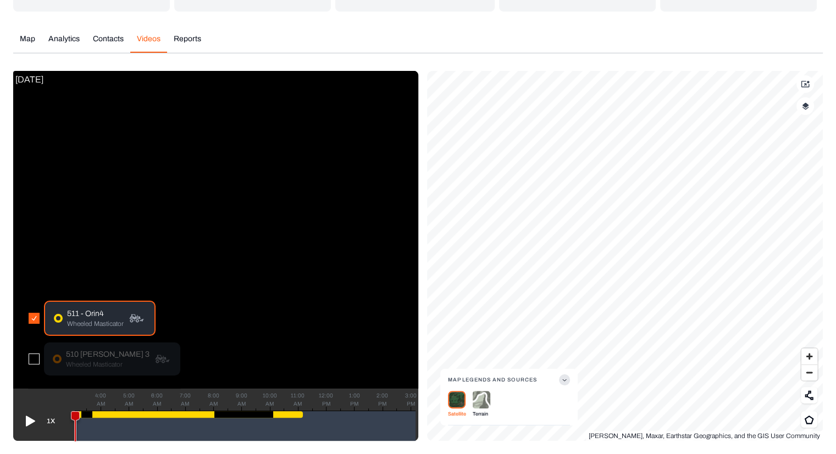
click at [31, 423] on icon at bounding box center [30, 420] width 9 height 10
click at [52, 419] on button "1X" at bounding box center [50, 421] width 21 height 18
click at [48, 296] on div "4X" at bounding box center [51, 296] width 20 height 15
click at [29, 421] on icon at bounding box center [29, 421] width 18 height 18
